Goal: Transaction & Acquisition: Download file/media

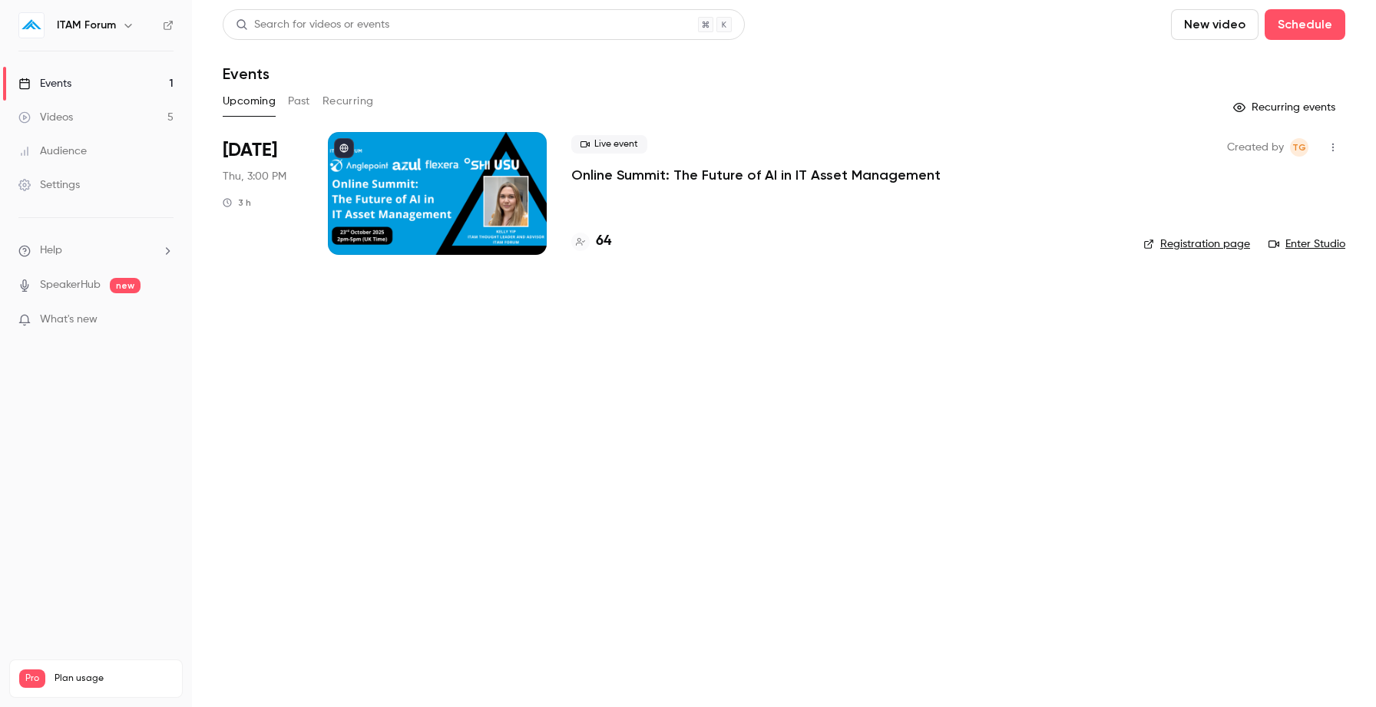
click at [302, 104] on button "Past" at bounding box center [299, 101] width 22 height 25
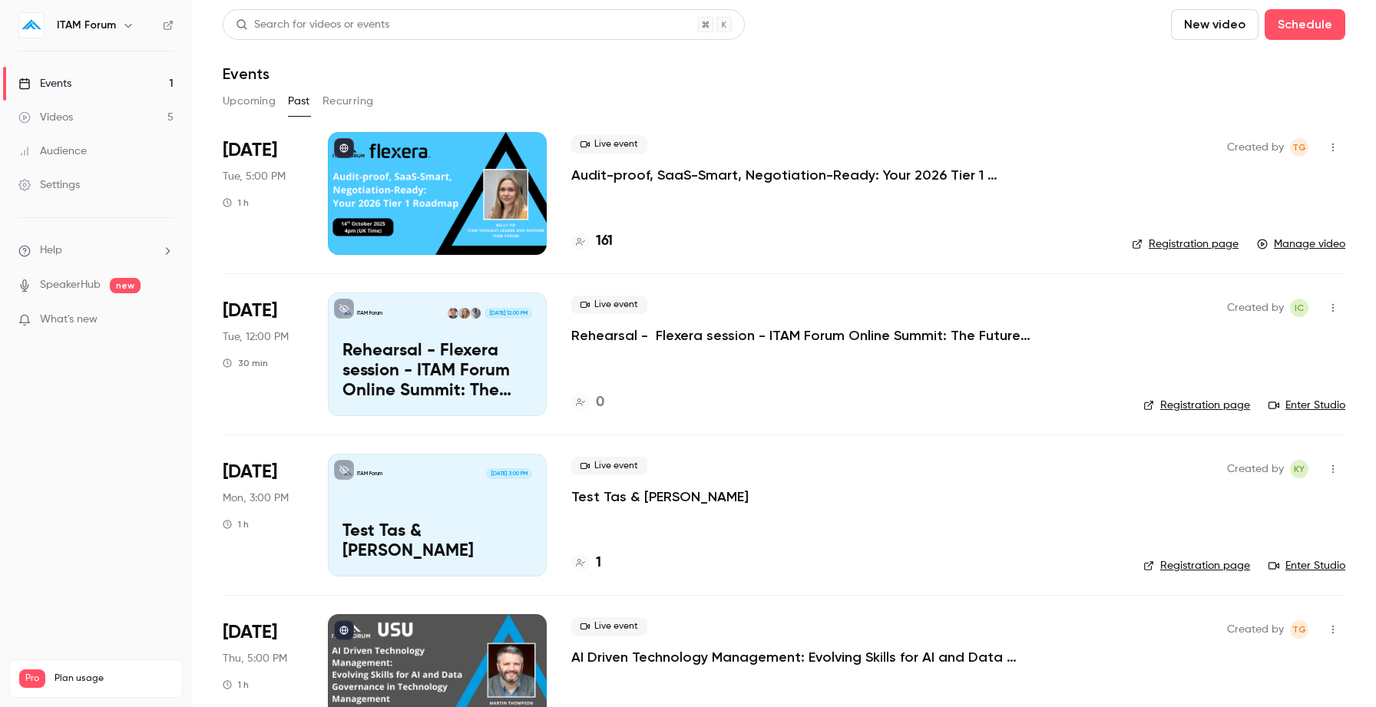
click at [91, 154] on link "Audience" at bounding box center [96, 151] width 192 height 34
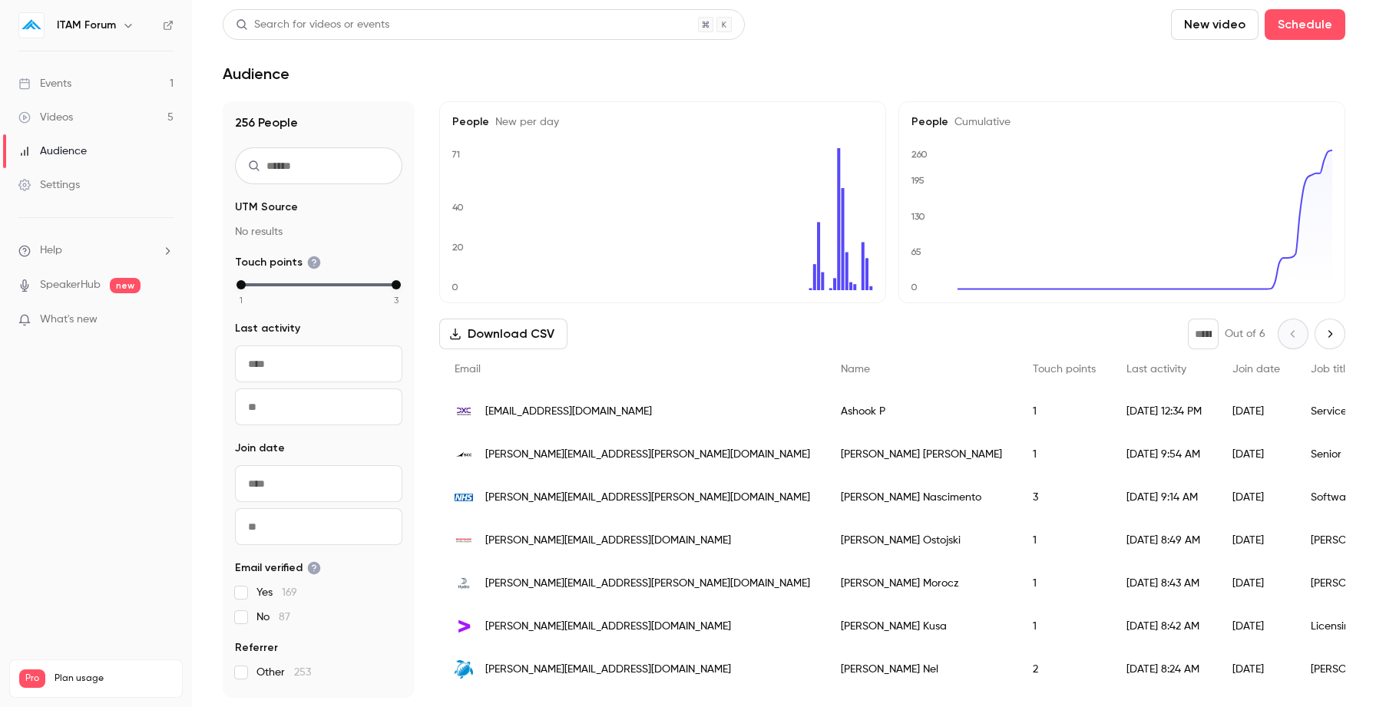
click at [108, 73] on link "Events 1" at bounding box center [96, 84] width 192 height 34
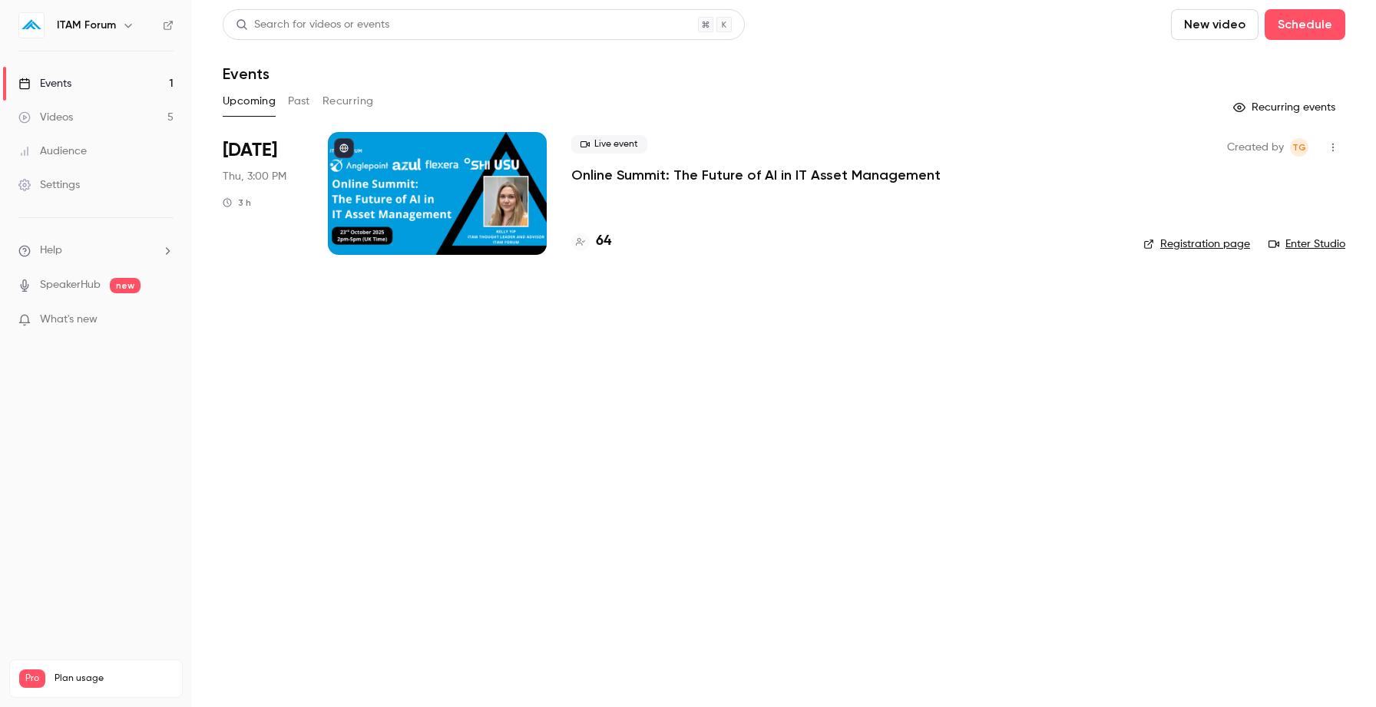
click at [94, 113] on link "Videos 5" at bounding box center [96, 118] width 192 height 34
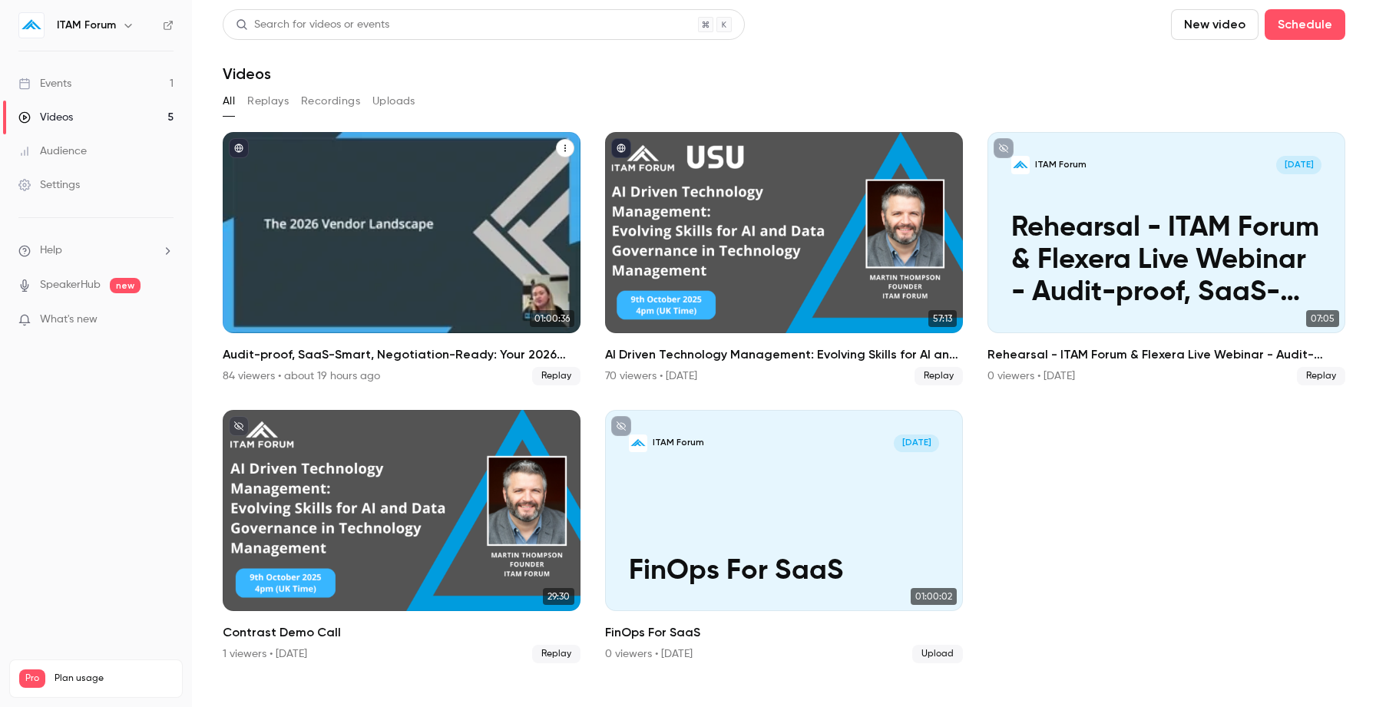
click at [454, 212] on div "Audit-proof, SaaS-Smart, Negotiation-Ready: Your 2026 Tier 1 Roadmap" at bounding box center [402, 232] width 358 height 201
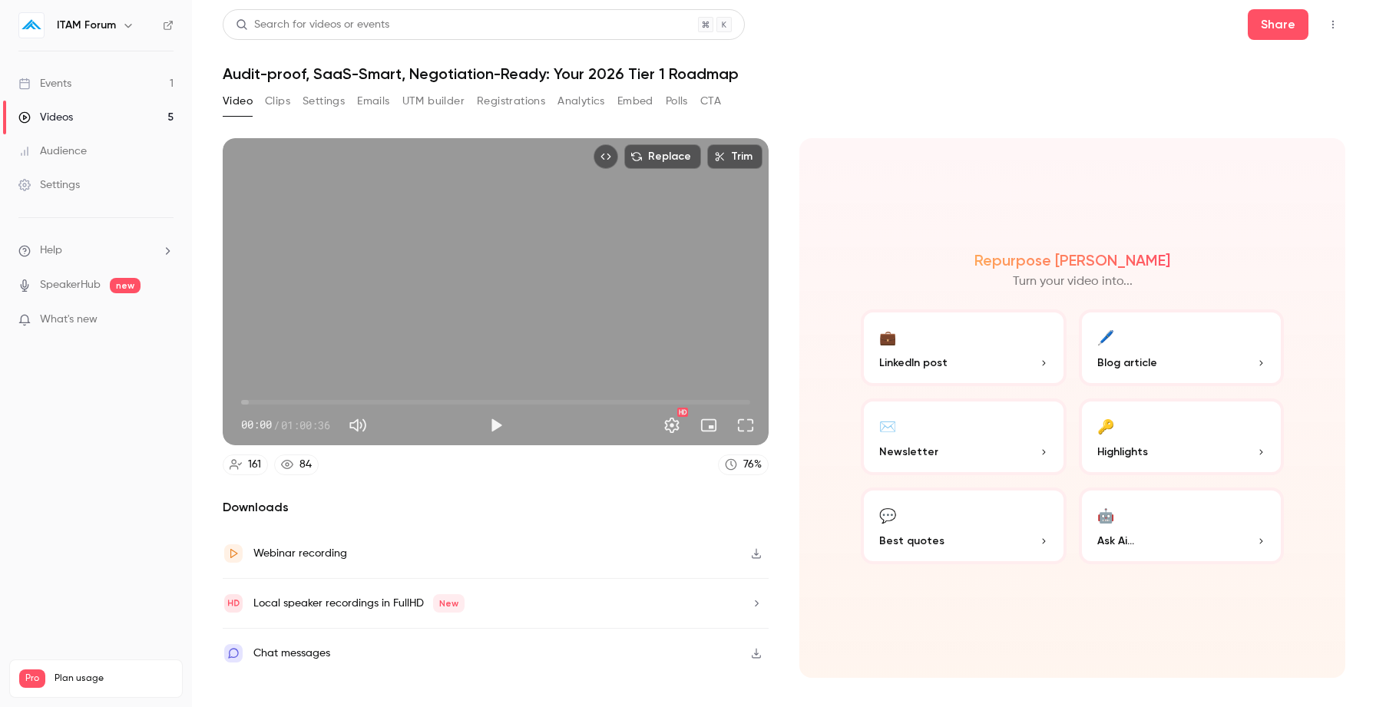
click at [518, 94] on button "Registrations" at bounding box center [511, 101] width 68 height 25
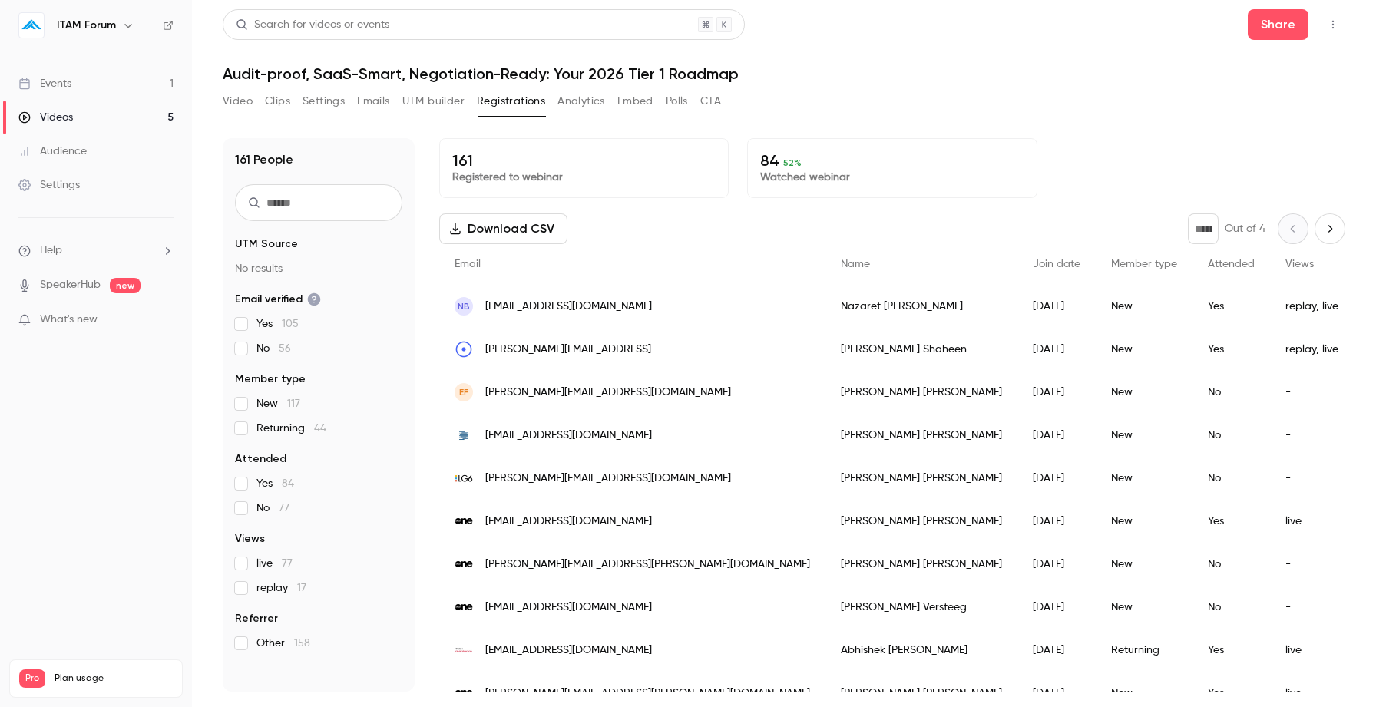
click at [506, 229] on button "Download CSV" at bounding box center [503, 228] width 128 height 31
click at [96, 82] on link "Events 1" at bounding box center [96, 84] width 192 height 34
